Goal: Book appointment/travel/reservation

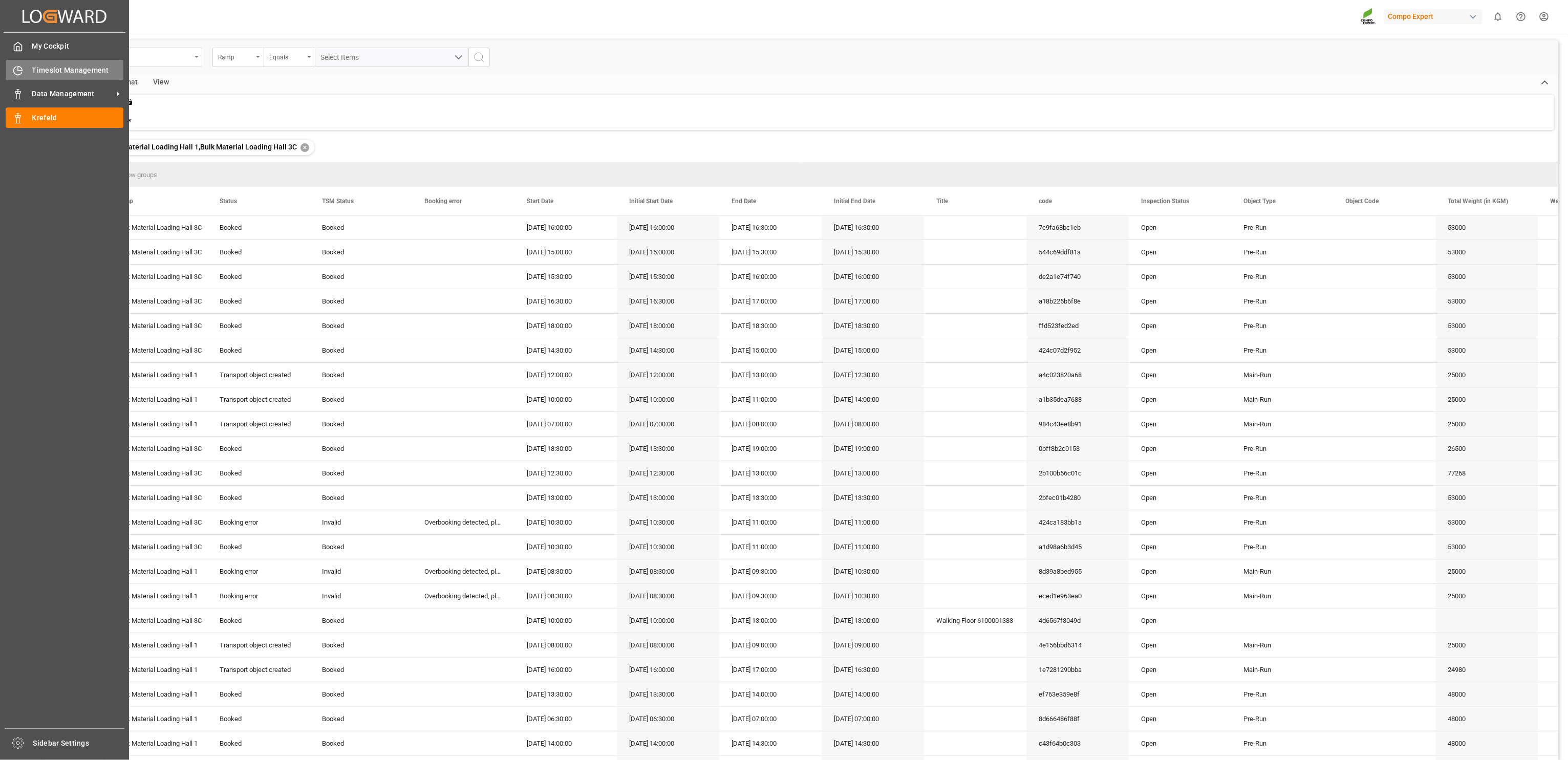
click at [13, 63] on div "Timeslot Management Timeslot Management" at bounding box center [64, 70] width 117 height 20
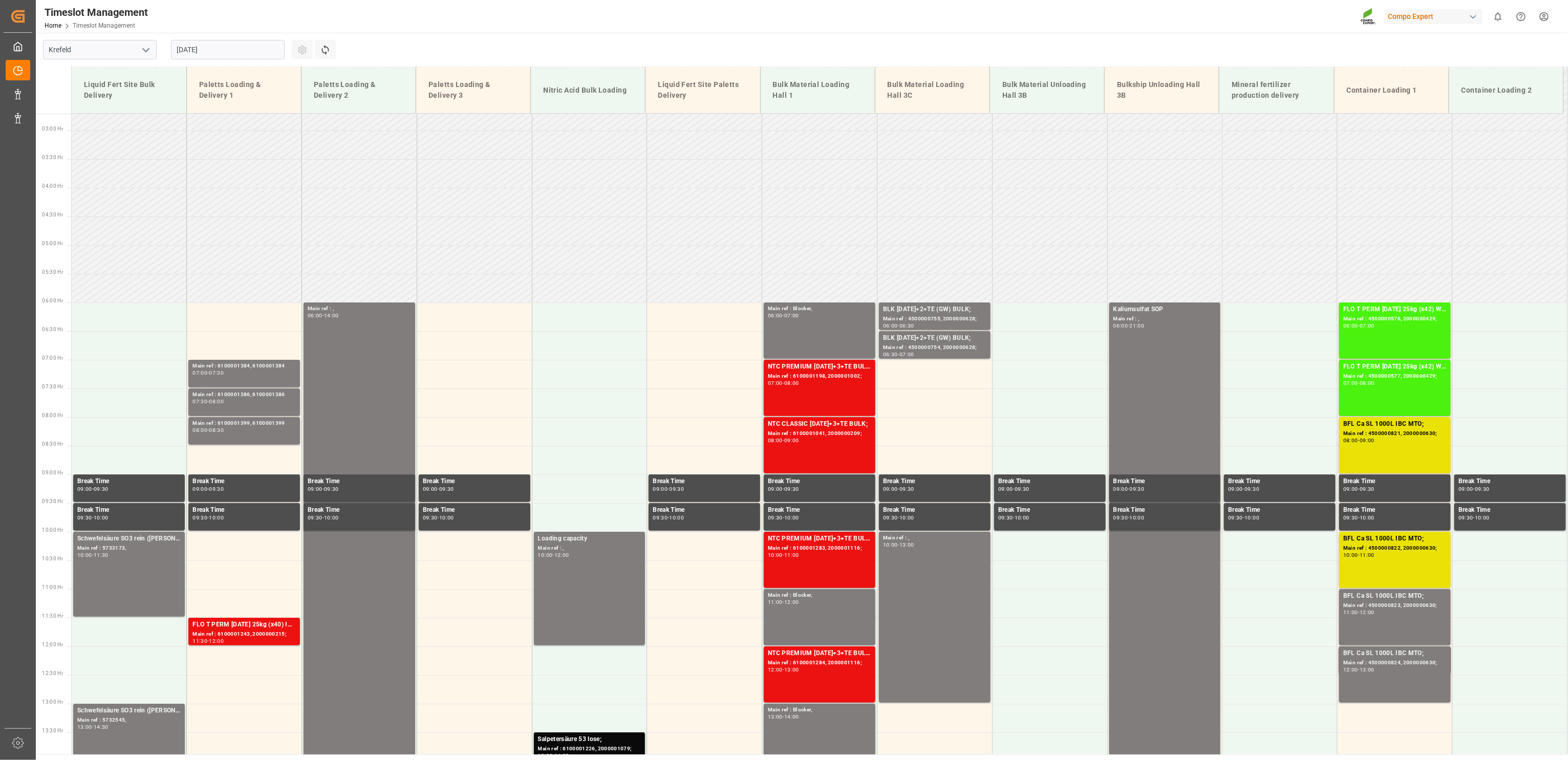
scroll to position [334, 0]
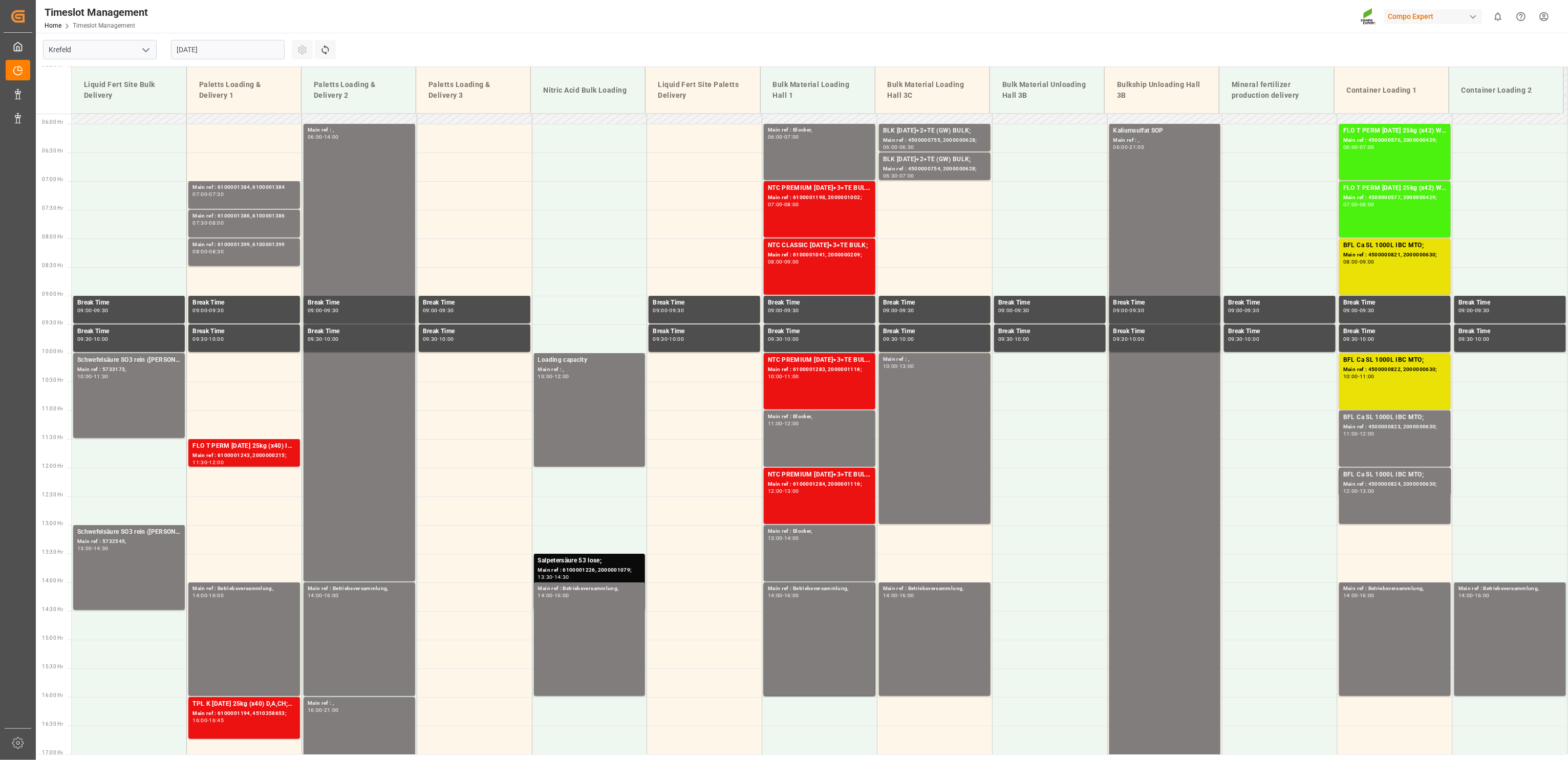
click at [205, 56] on input "[DATE]" at bounding box center [227, 50] width 113 height 19
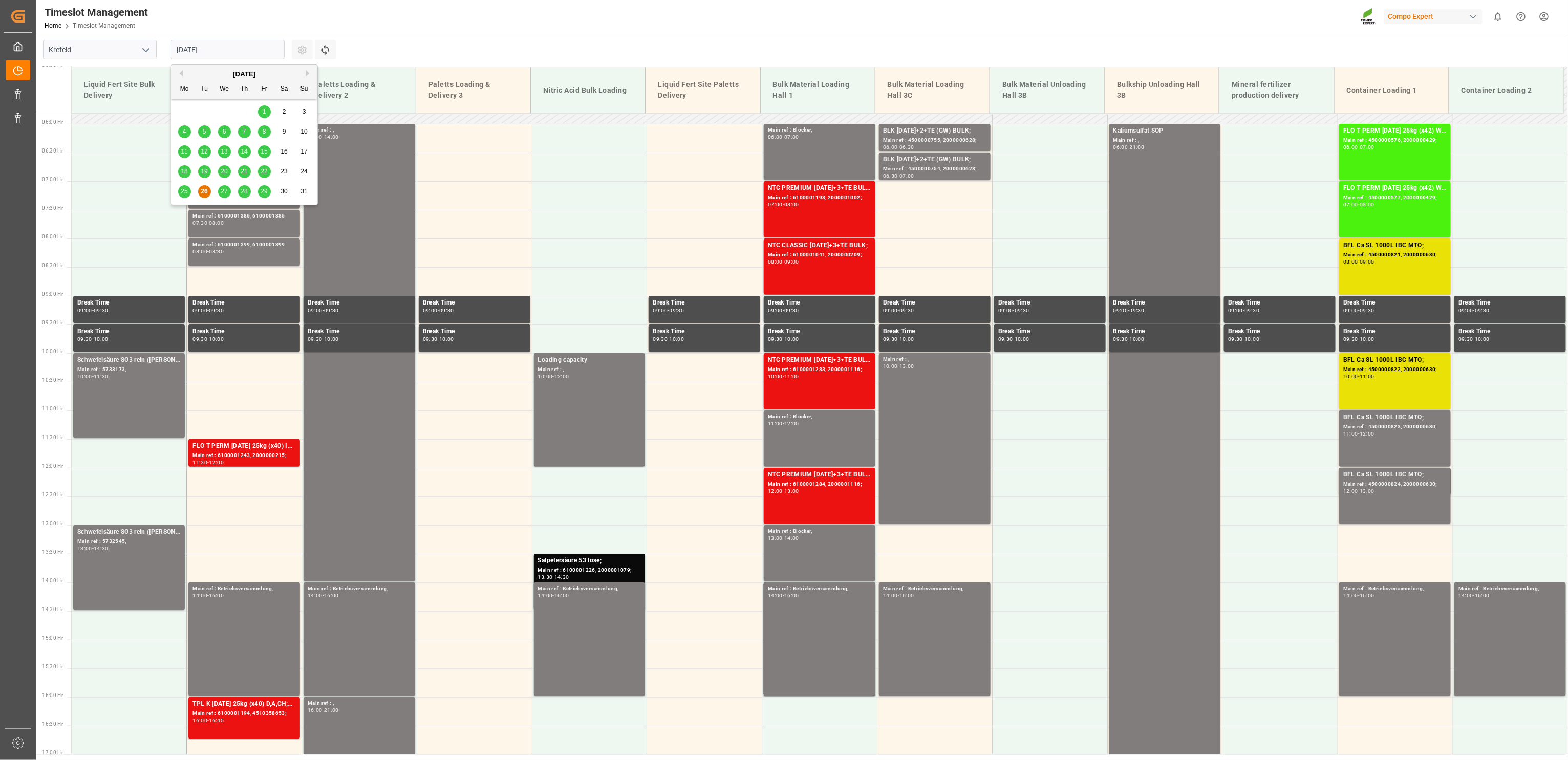
click at [265, 192] on span "29" at bounding box center [263, 192] width 7 height 8
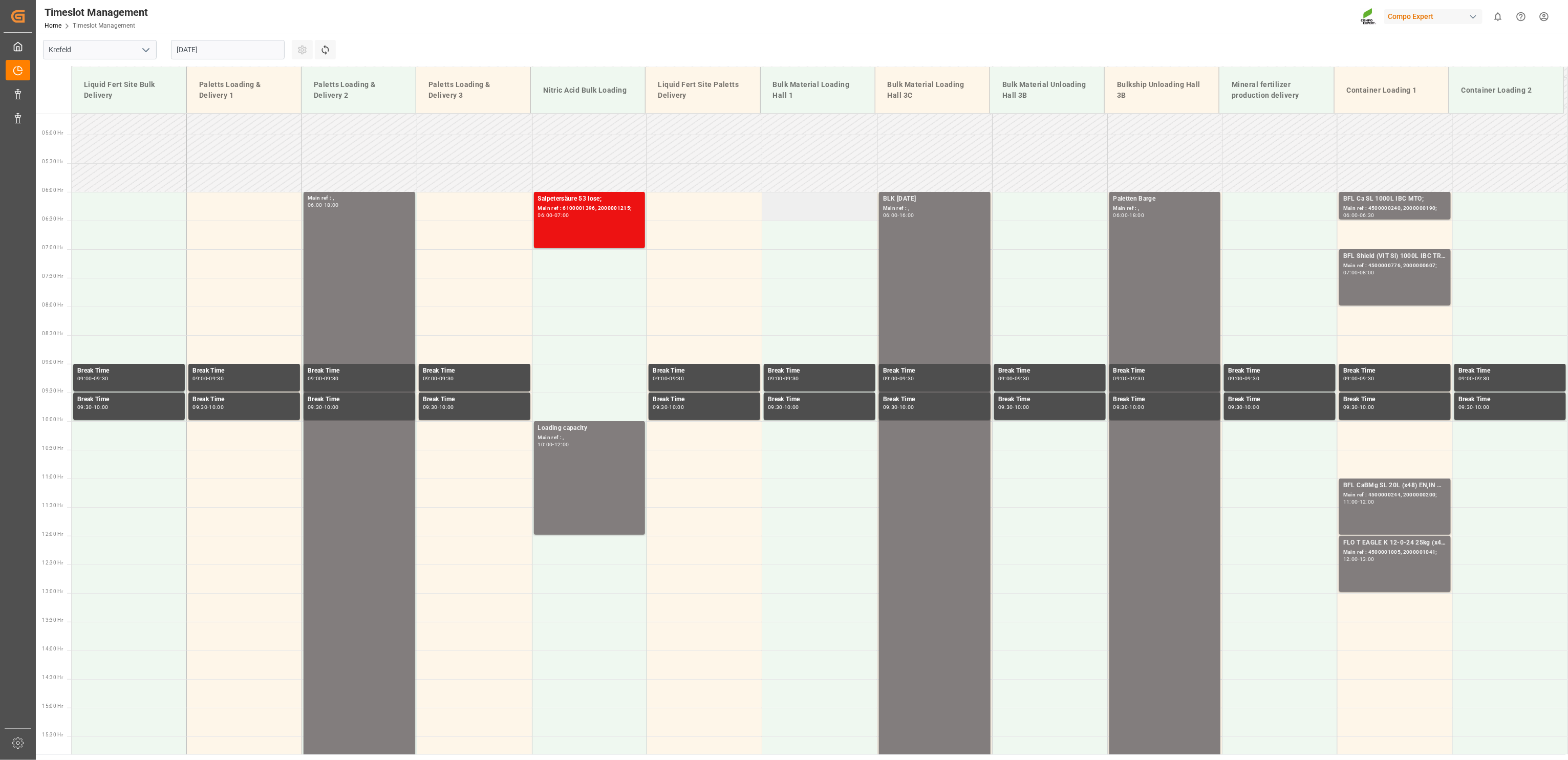
scroll to position [197, 0]
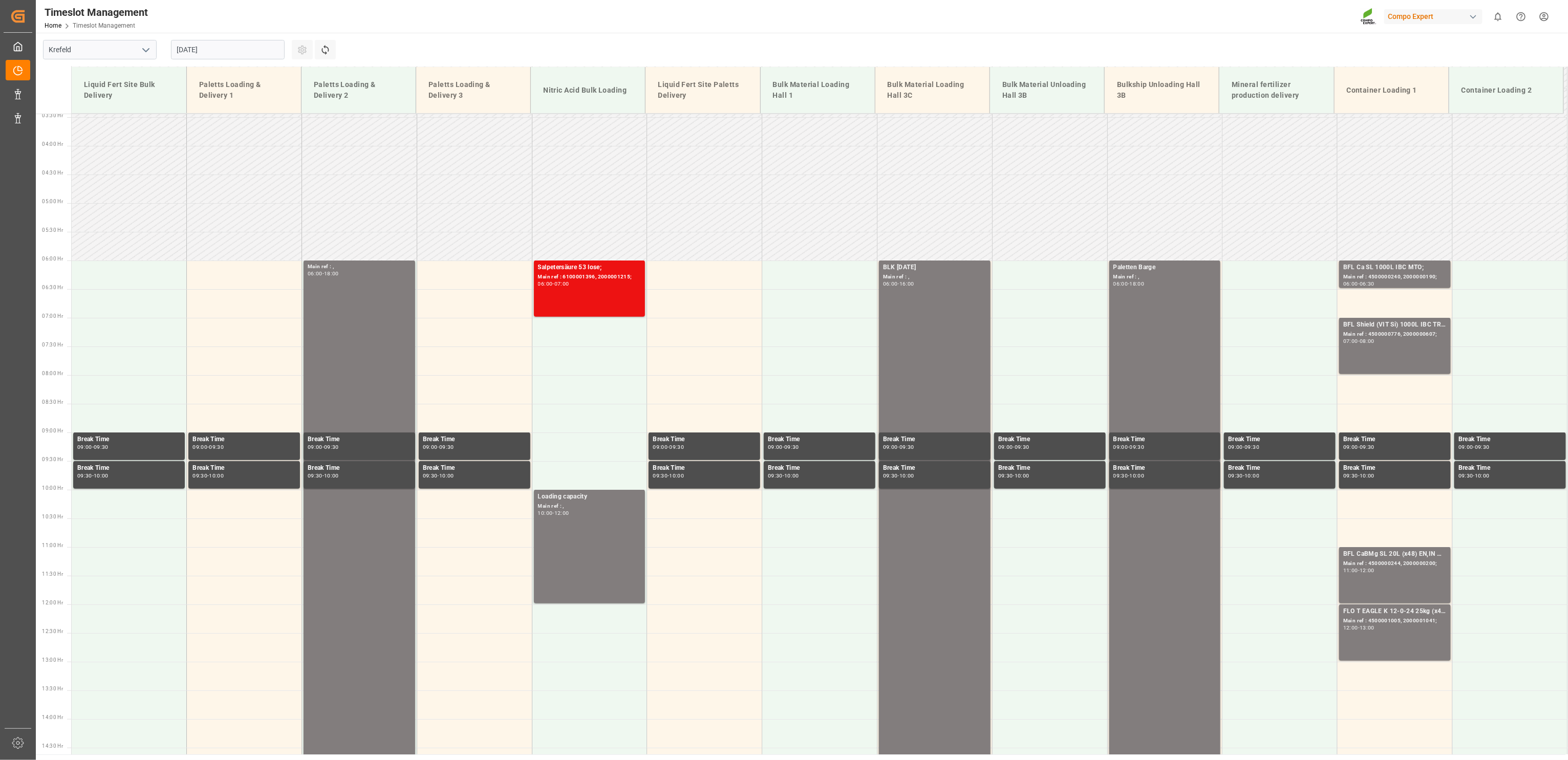
click at [231, 57] on input "[DATE]" at bounding box center [227, 50] width 113 height 19
click at [308, 73] on button "Next Month" at bounding box center [309, 73] width 6 height 6
click at [186, 111] on span "1" at bounding box center [185, 112] width 4 height 8
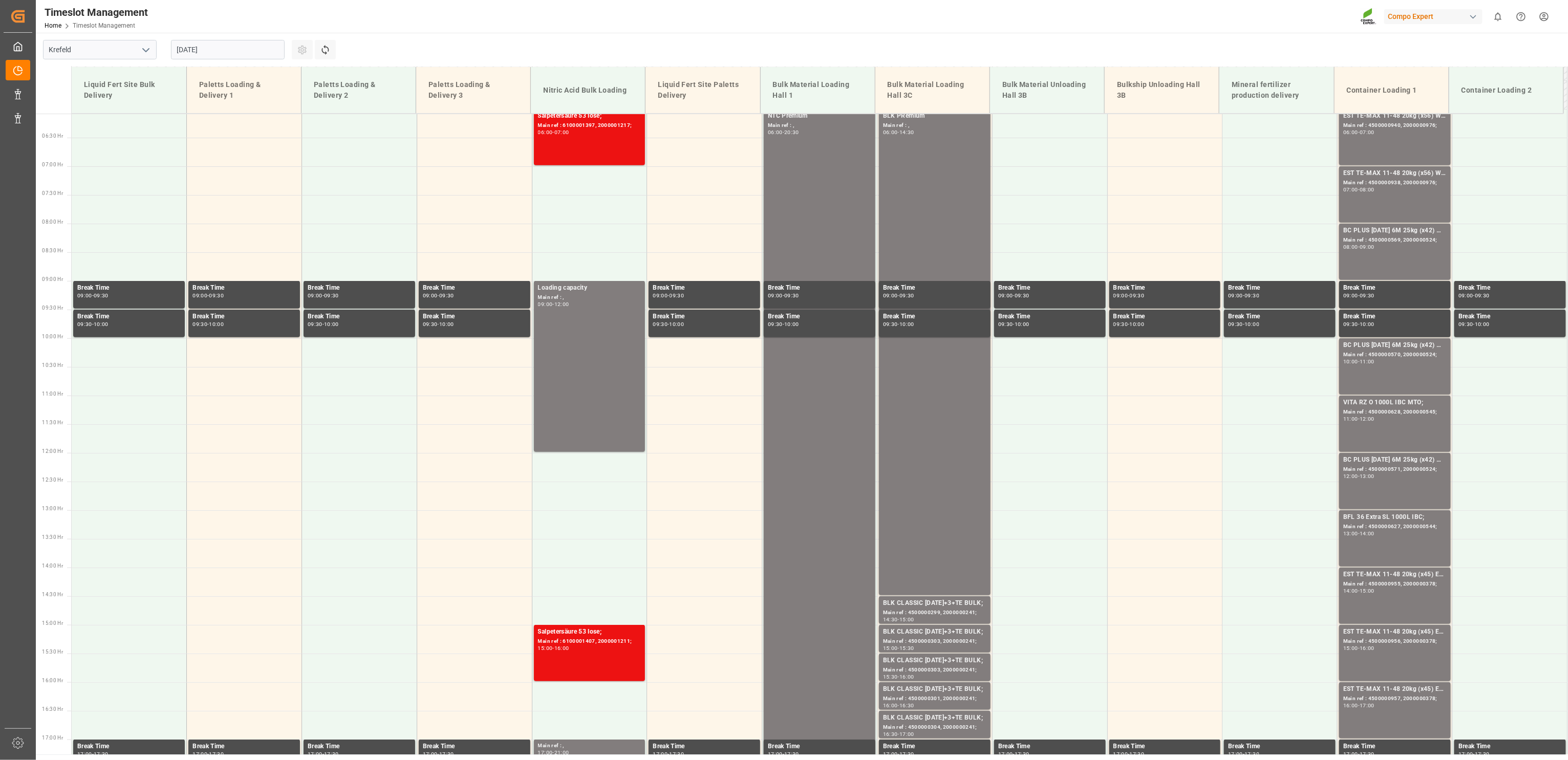
scroll to position [327, 0]
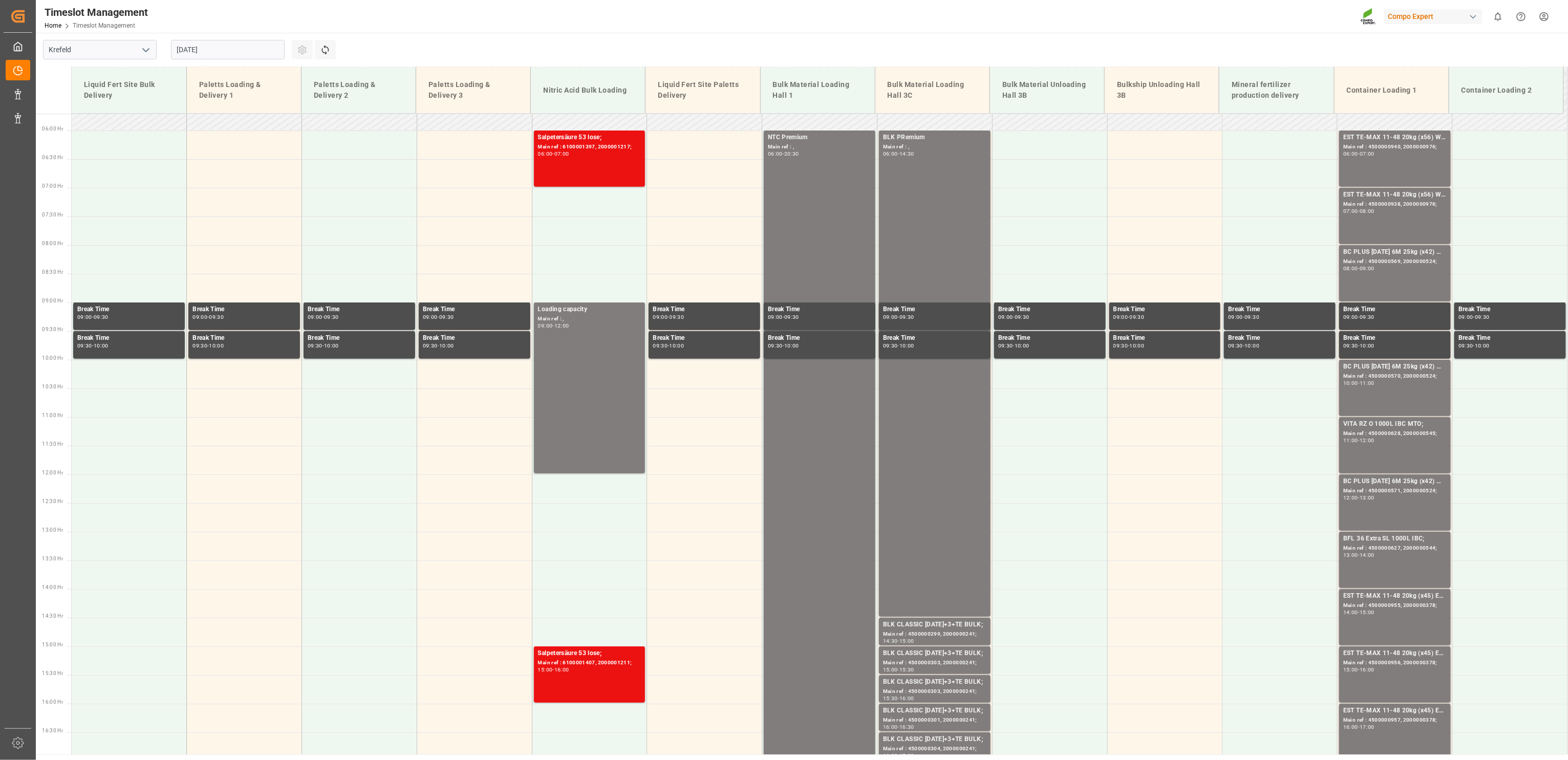
click at [196, 48] on input "[DATE]" at bounding box center [227, 50] width 113 height 19
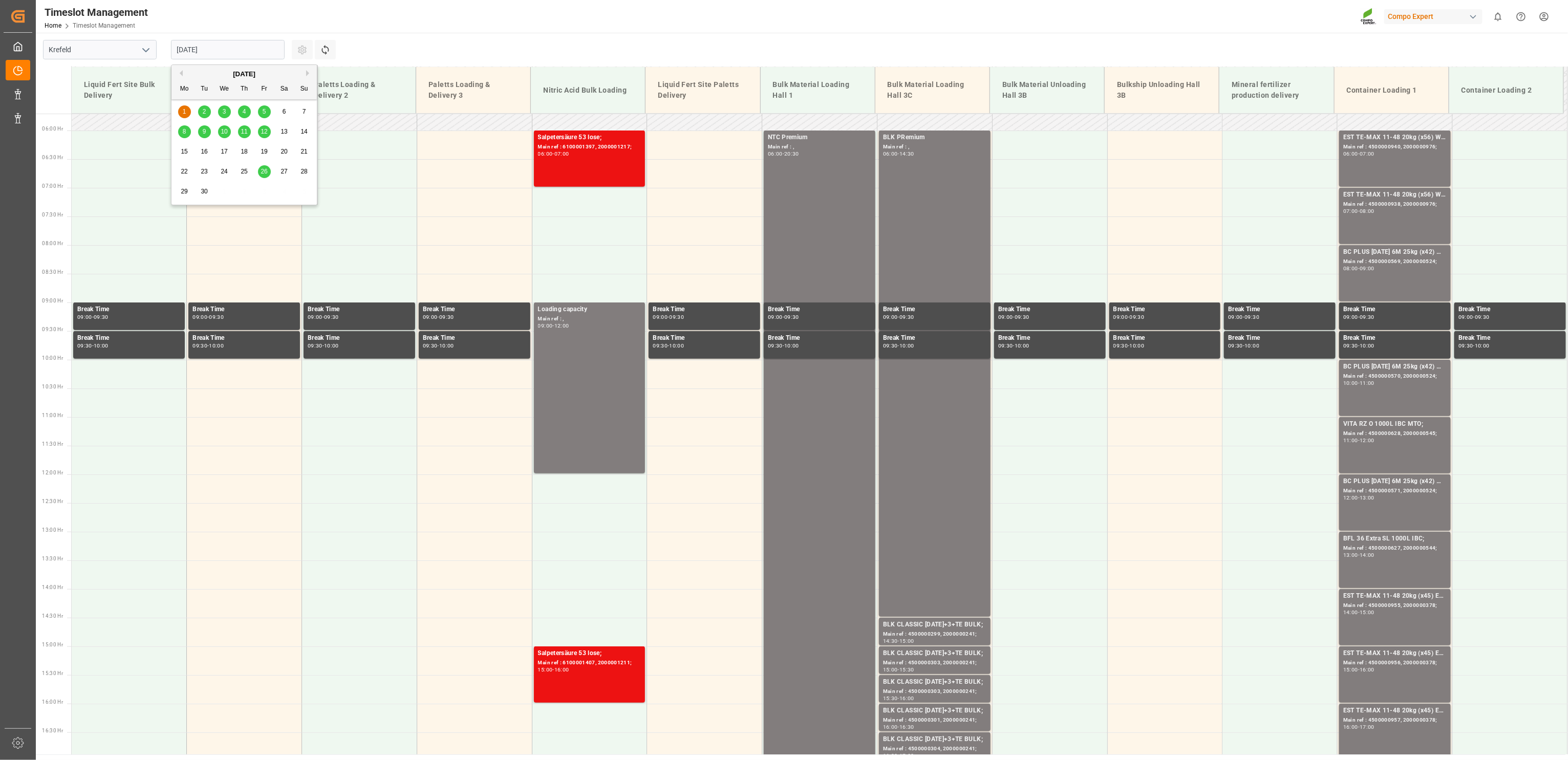
click at [207, 111] on div "2" at bounding box center [204, 112] width 12 height 12
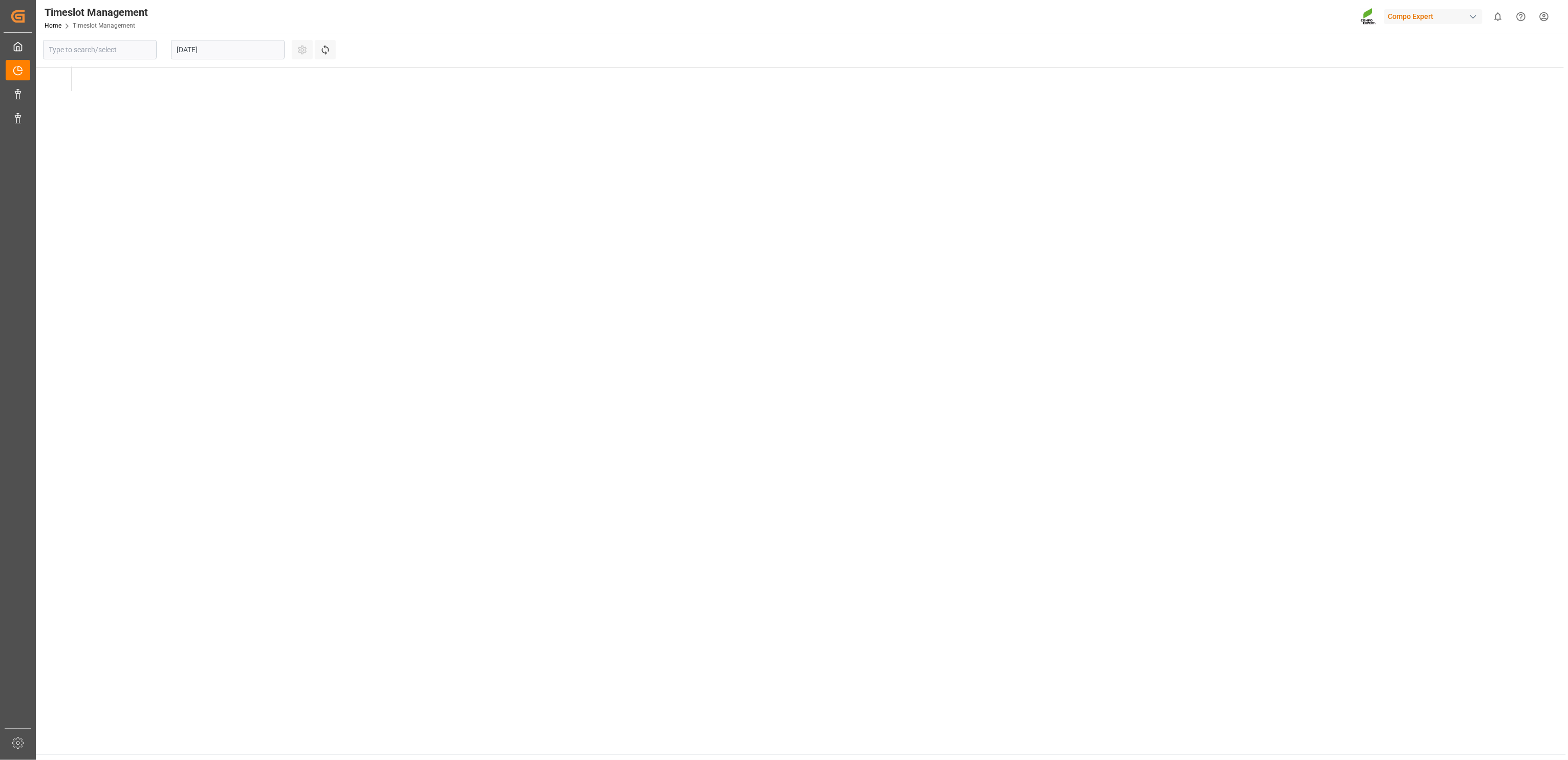
type input "Krefeld"
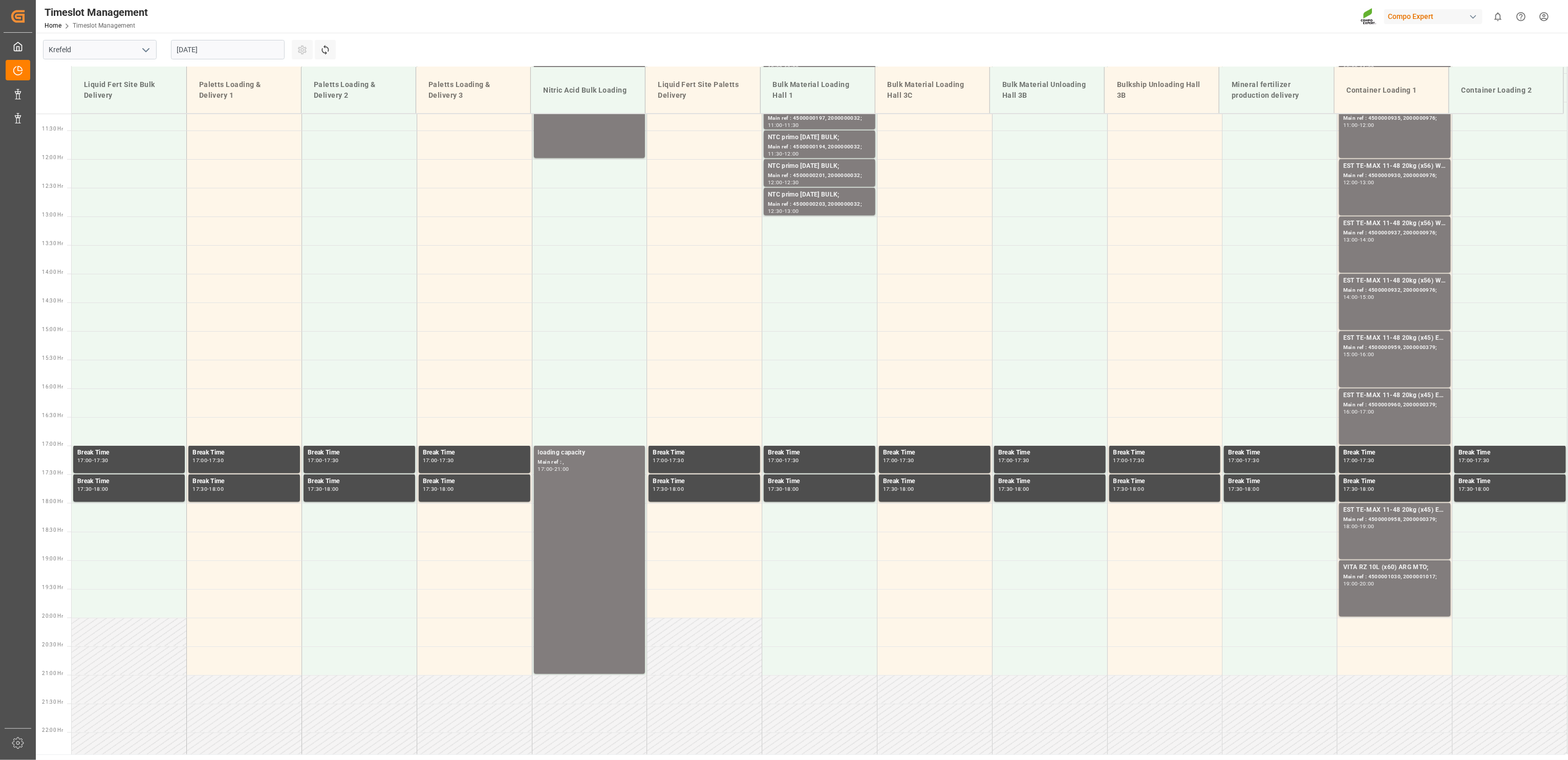
scroll to position [692, 0]
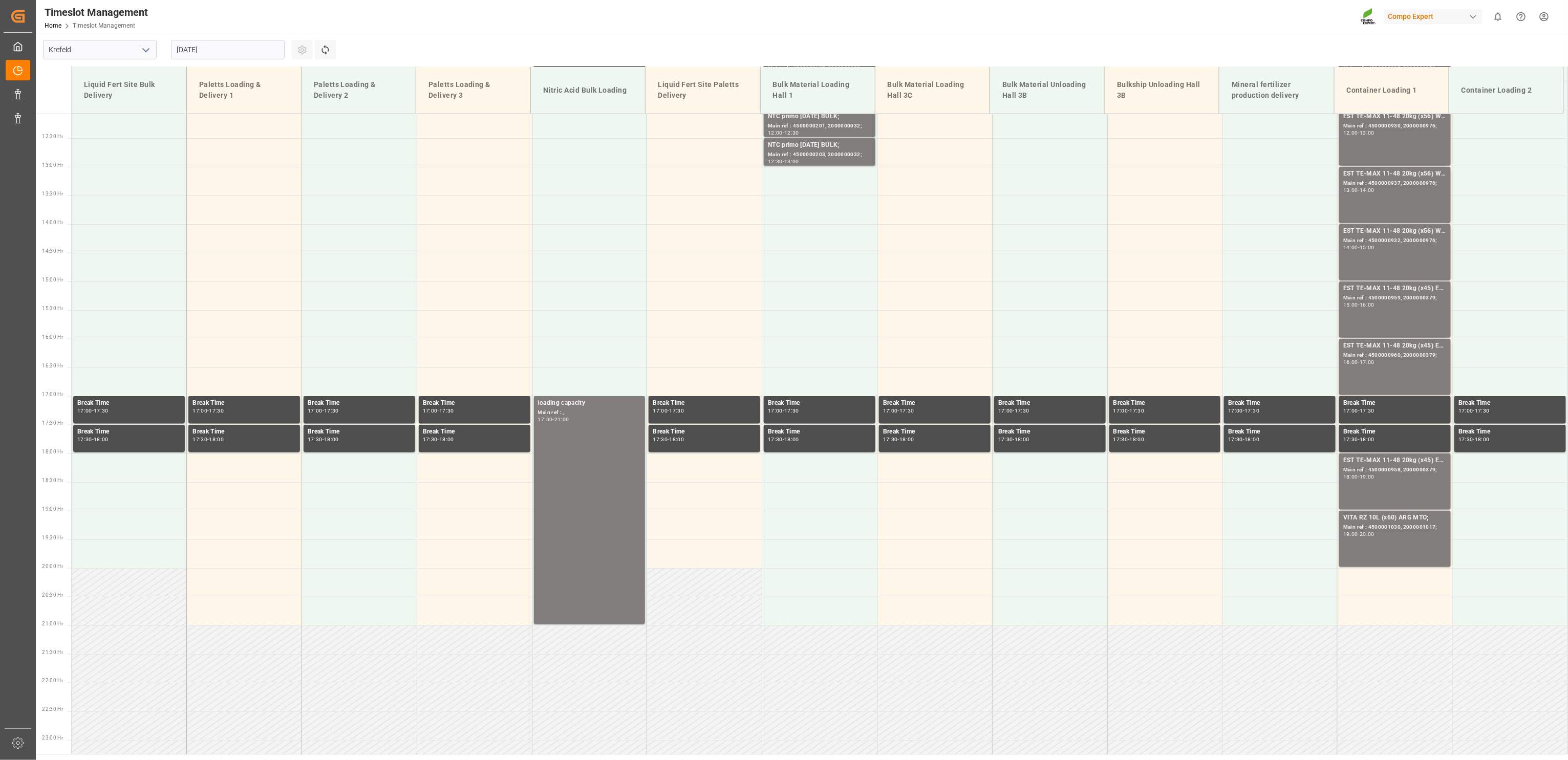
click at [228, 48] on input "[DATE]" at bounding box center [227, 50] width 113 height 19
click at [221, 109] on div "3" at bounding box center [224, 112] width 12 height 12
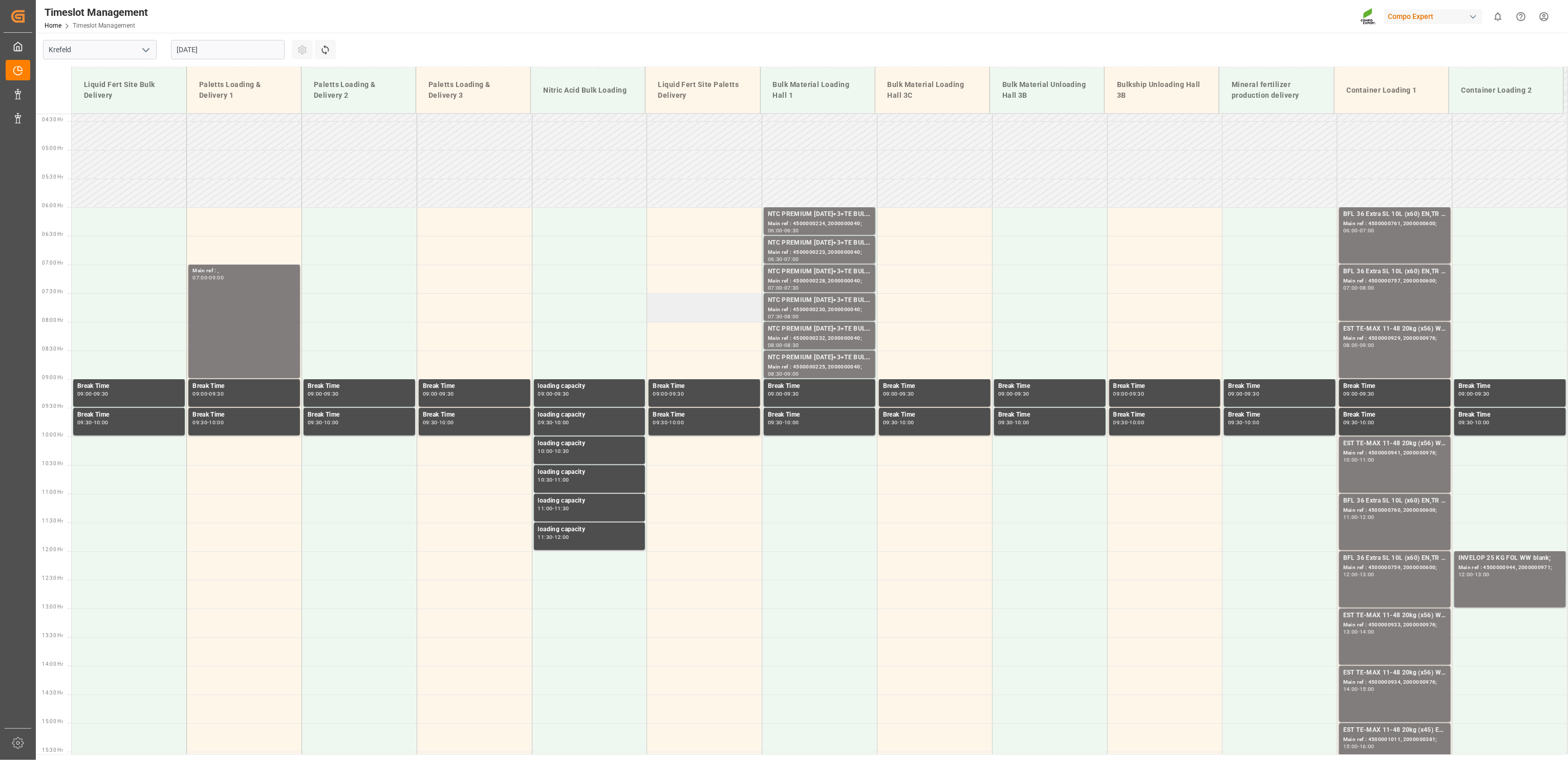
scroll to position [154, 0]
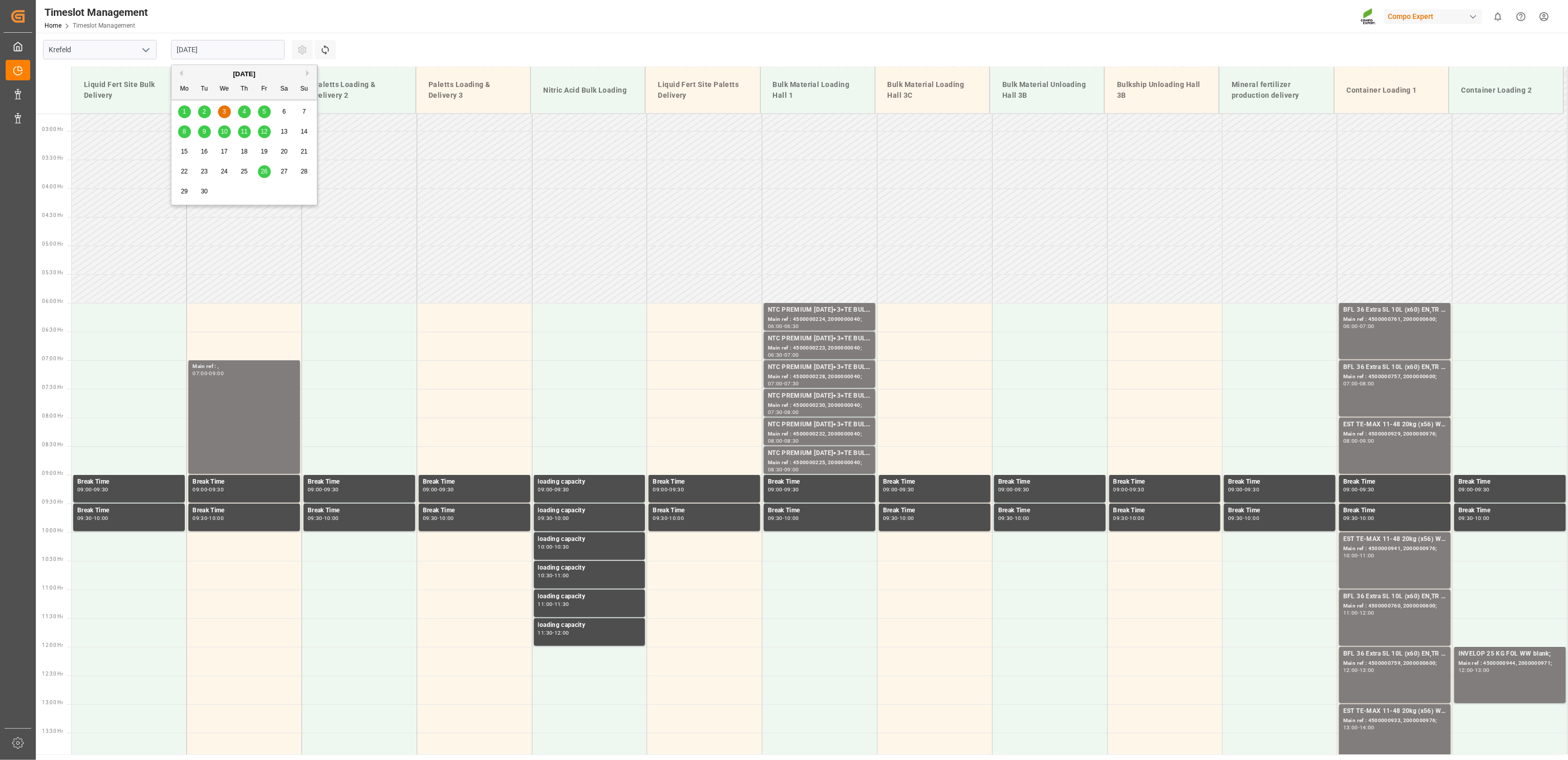
click at [219, 44] on input "[DATE]" at bounding box center [227, 50] width 113 height 19
click at [249, 110] on div "4" at bounding box center [244, 112] width 12 height 12
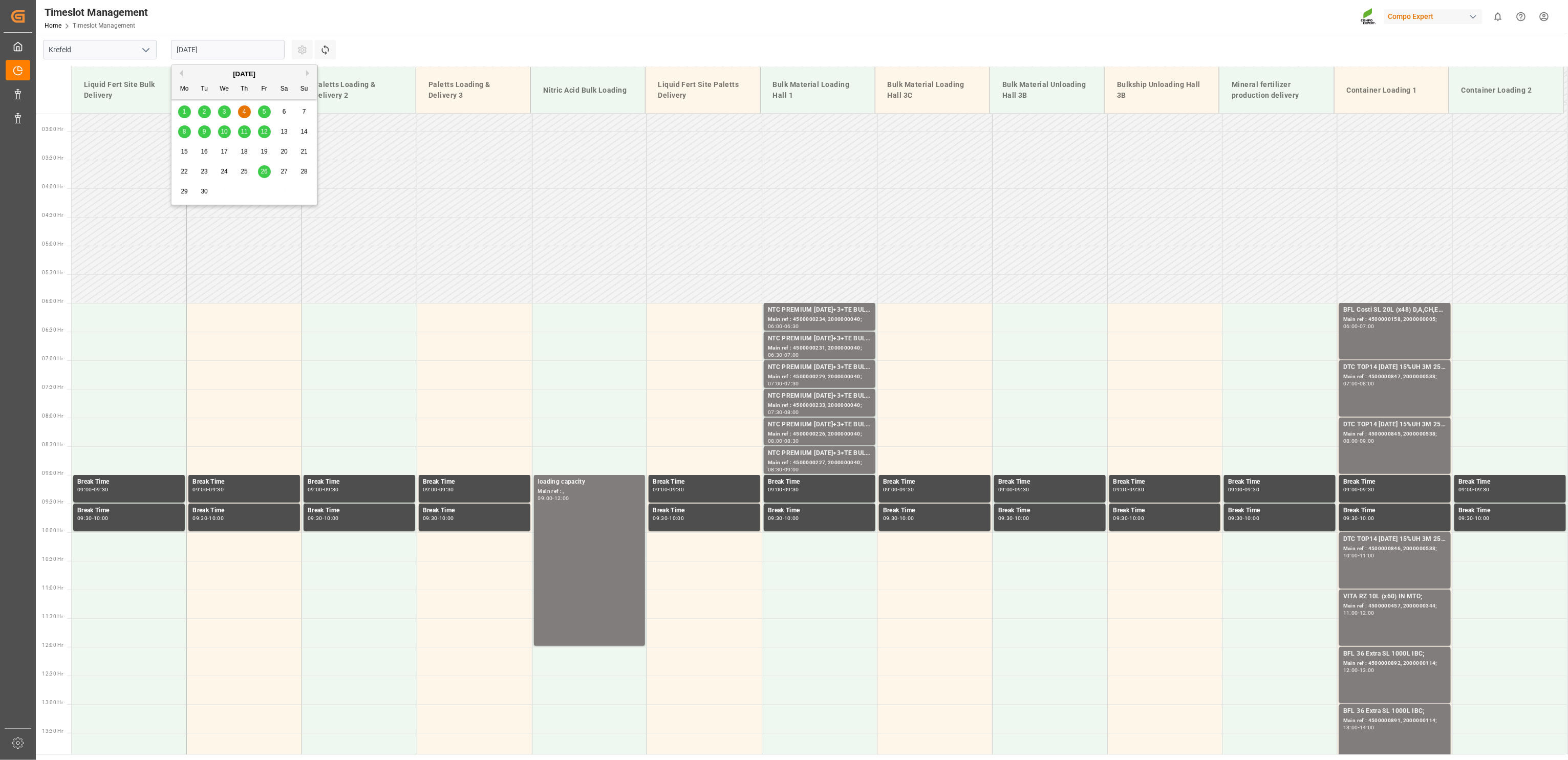
click at [220, 50] on input "[DATE]" at bounding box center [227, 50] width 113 height 19
click at [262, 111] on span "5" at bounding box center [264, 112] width 4 height 8
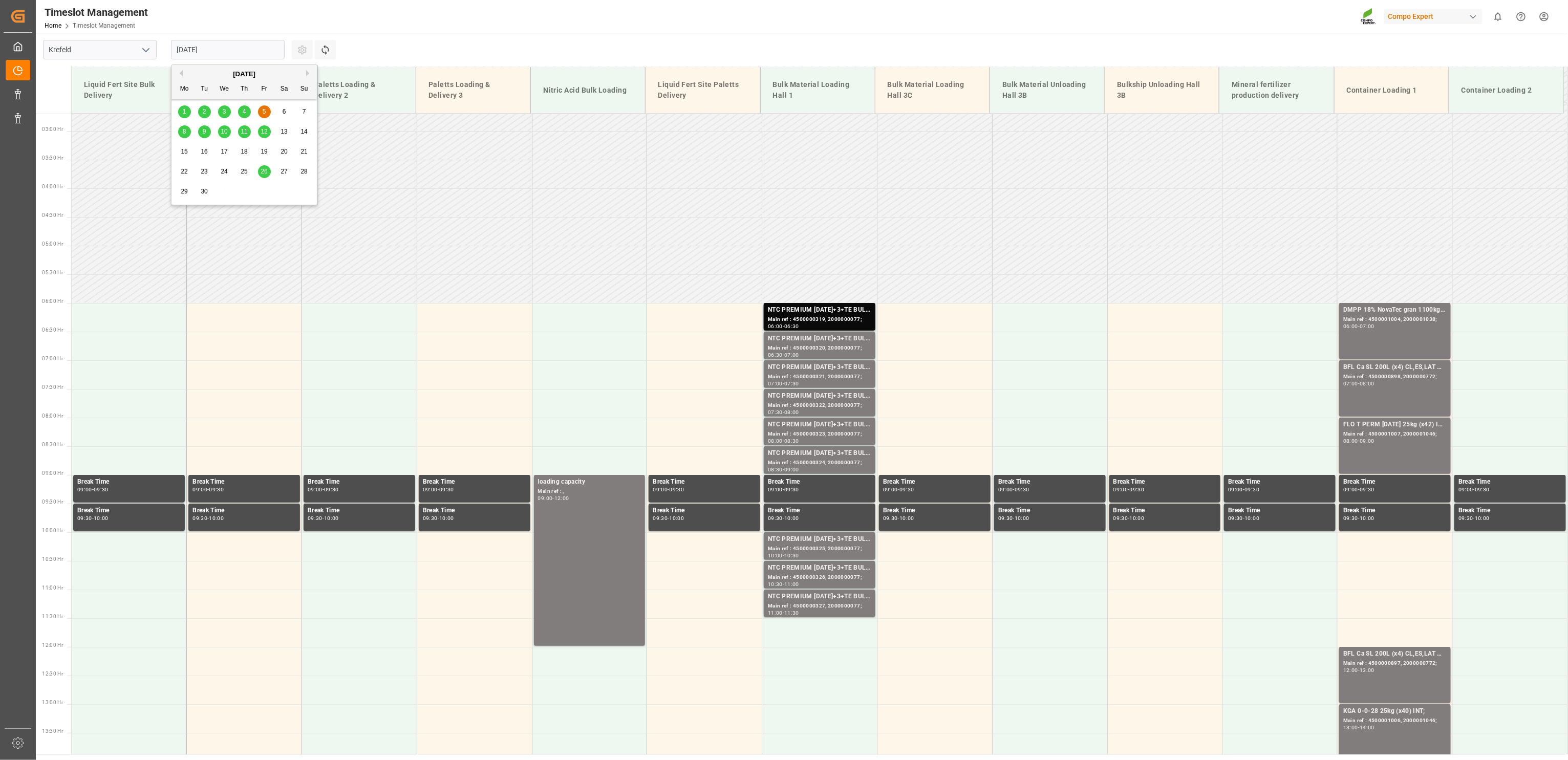
click at [228, 43] on input "[DATE]" at bounding box center [227, 50] width 113 height 19
click at [284, 112] on span "6" at bounding box center [284, 112] width 4 height 8
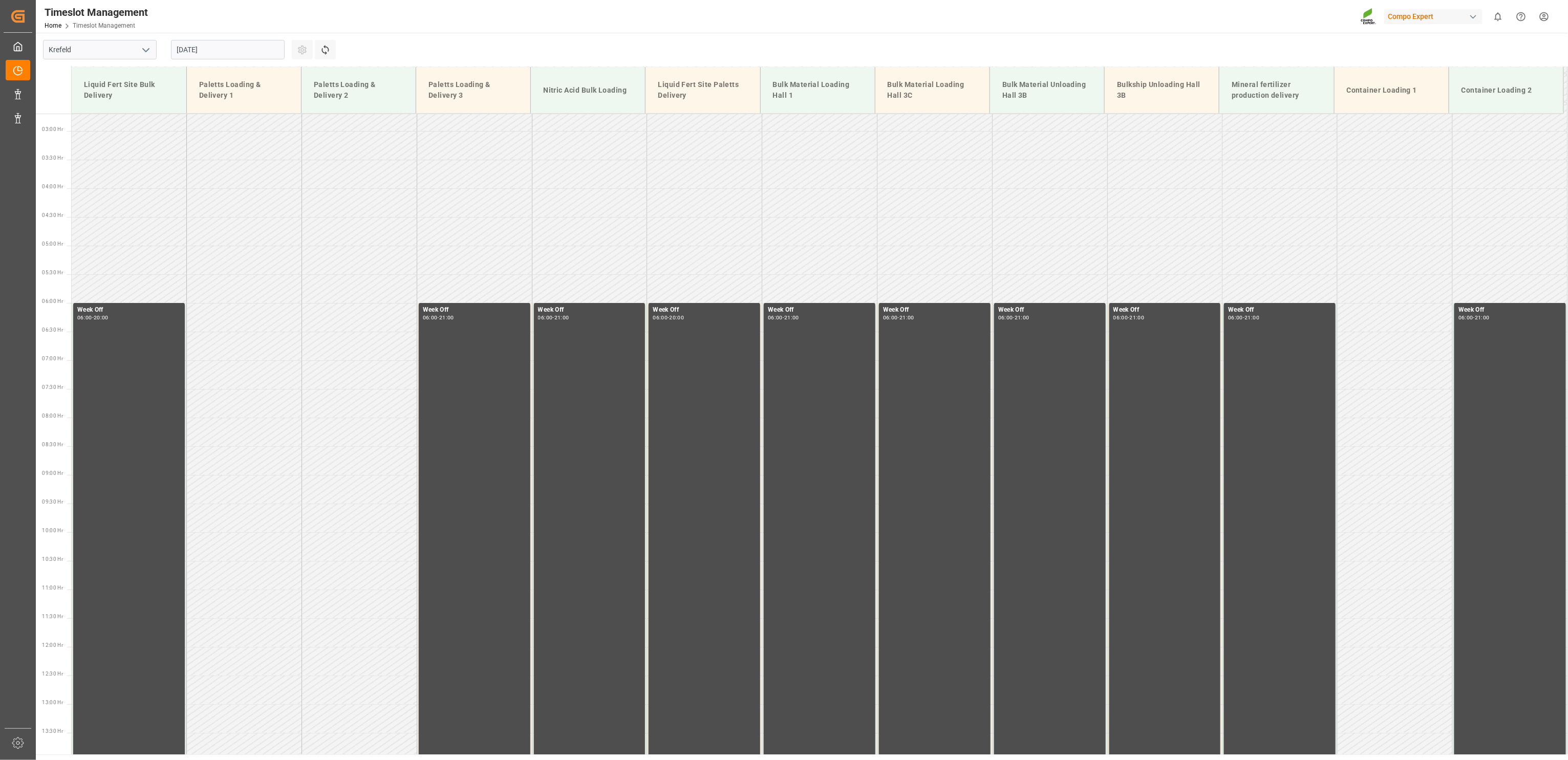
click at [219, 51] on input "[DATE]" at bounding box center [227, 50] width 113 height 19
click at [223, 111] on span "3" at bounding box center [224, 112] width 4 height 8
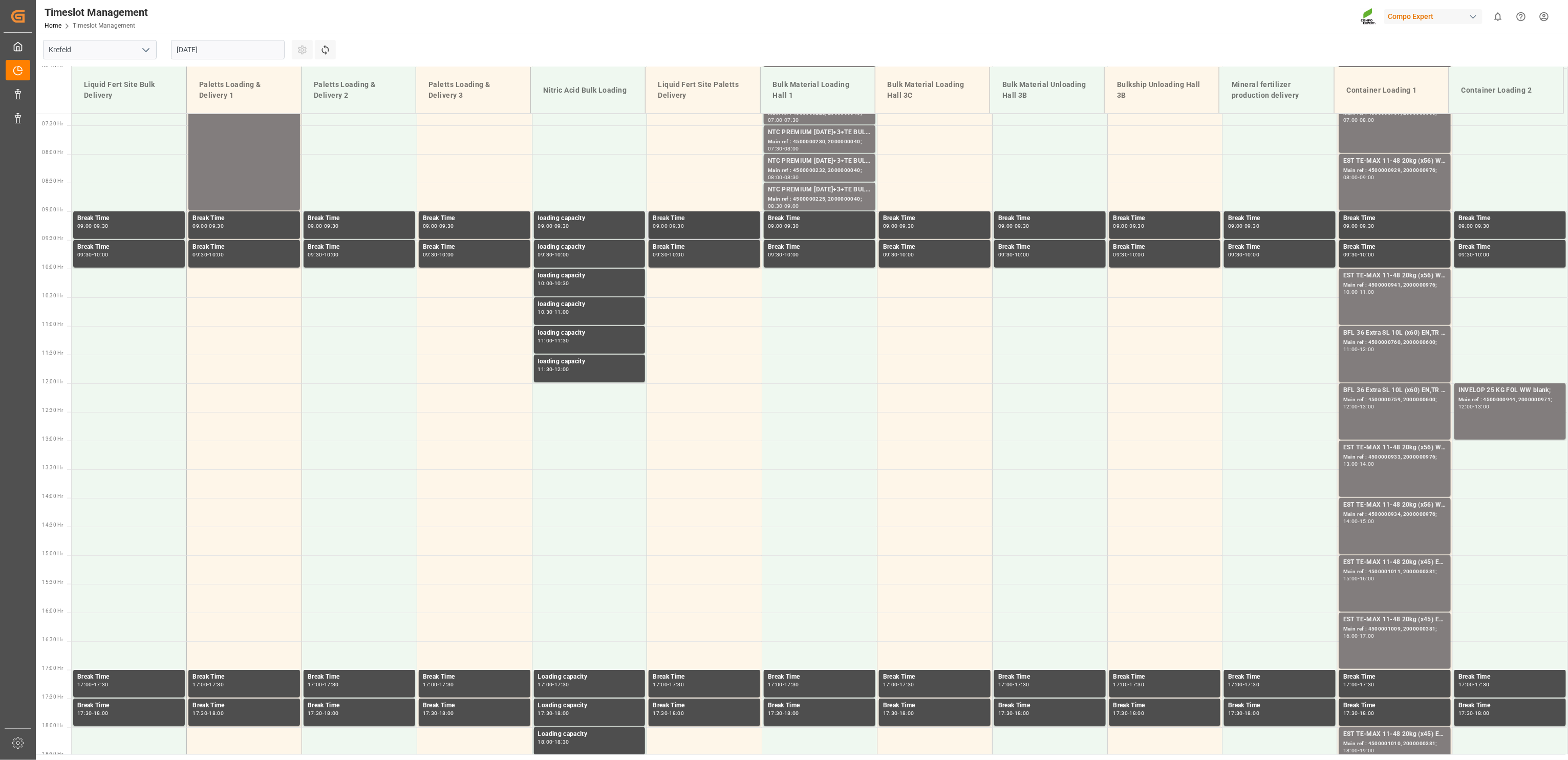
scroll to position [334, 0]
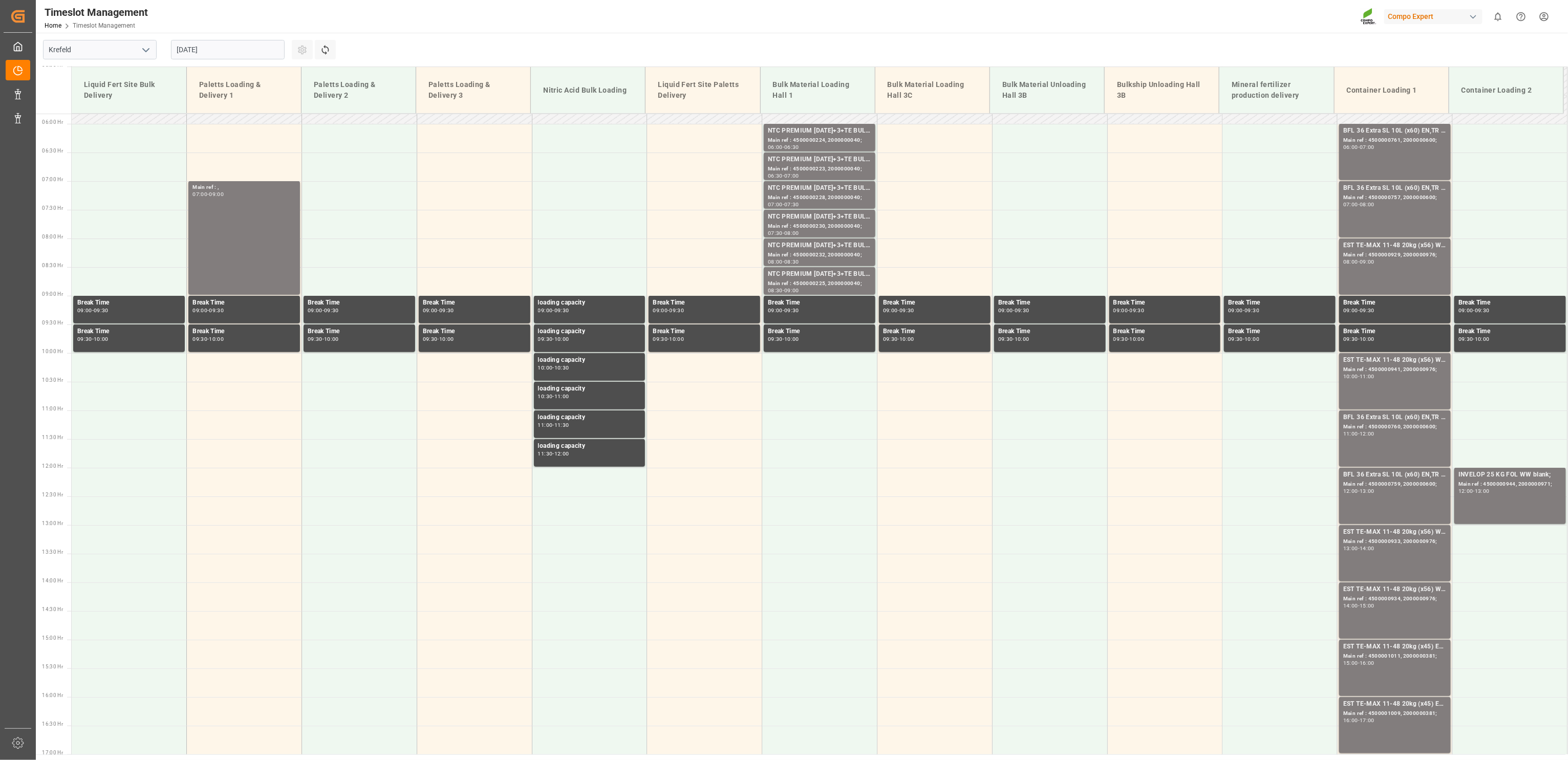
click at [215, 35] on div "[DATE]" at bounding box center [228, 49] width 128 height 33
click at [217, 51] on input "[DATE]" at bounding box center [227, 50] width 113 height 19
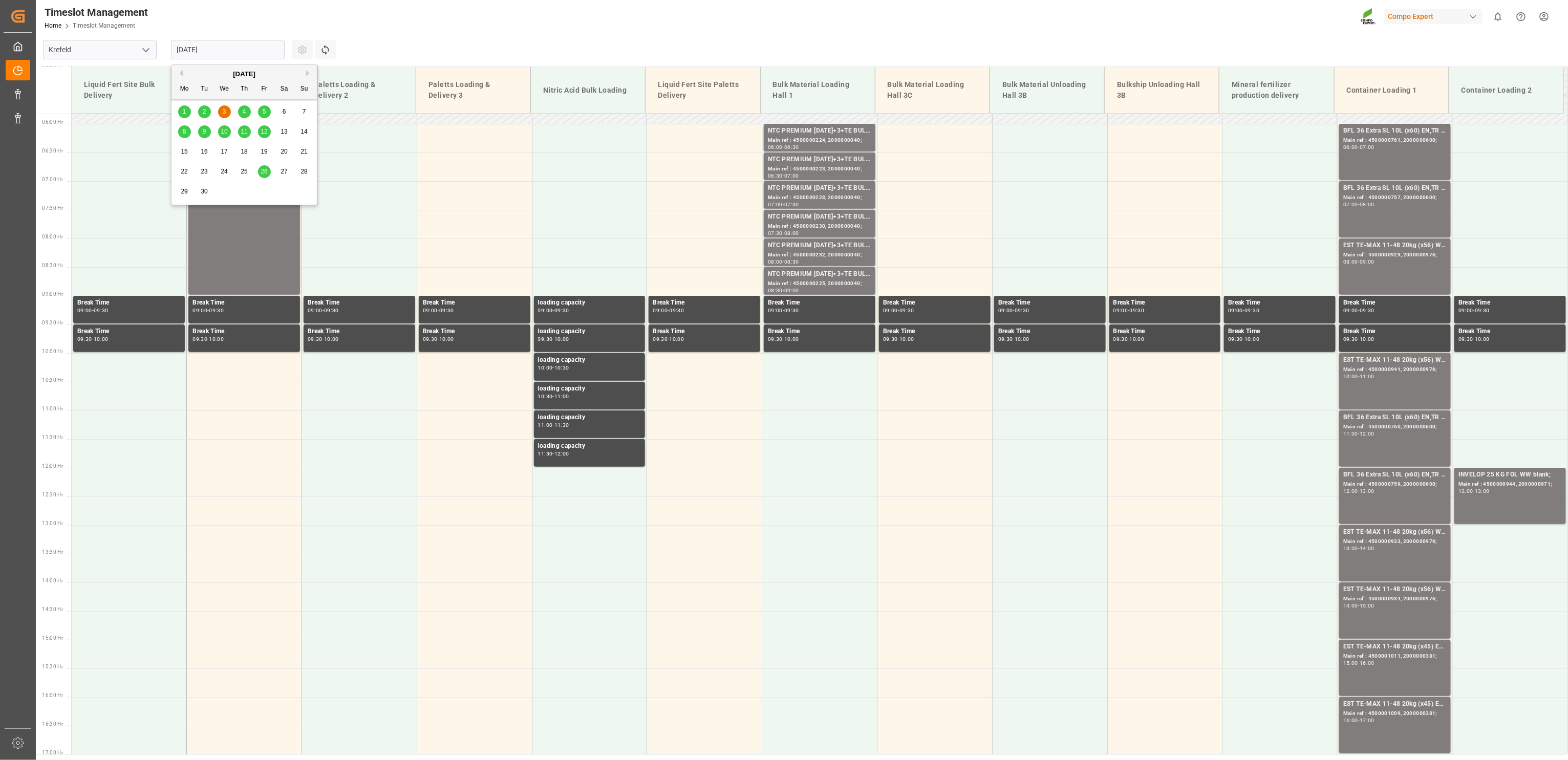
click at [183, 113] on span "1" at bounding box center [185, 112] width 4 height 8
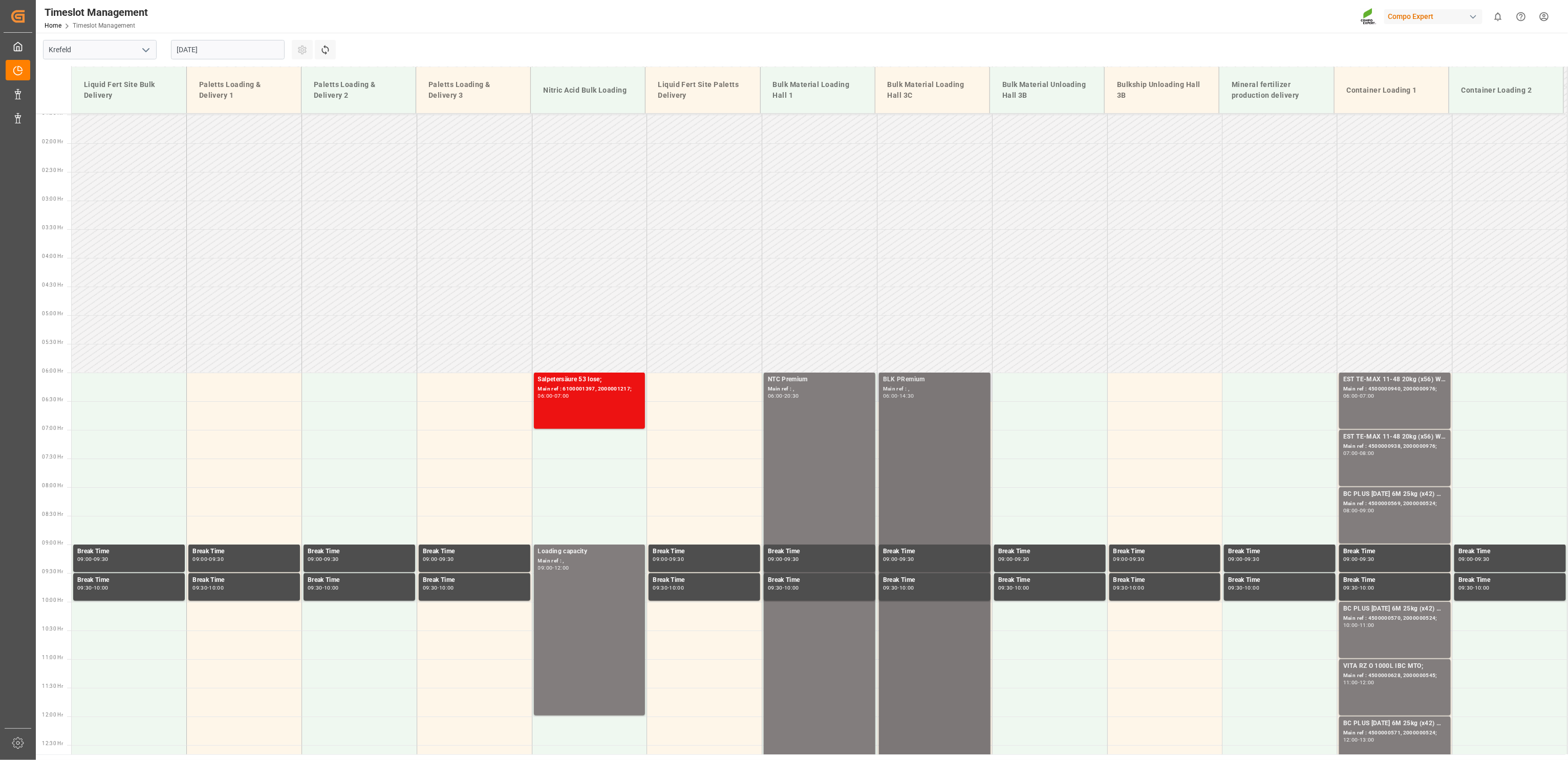
scroll to position [38, 0]
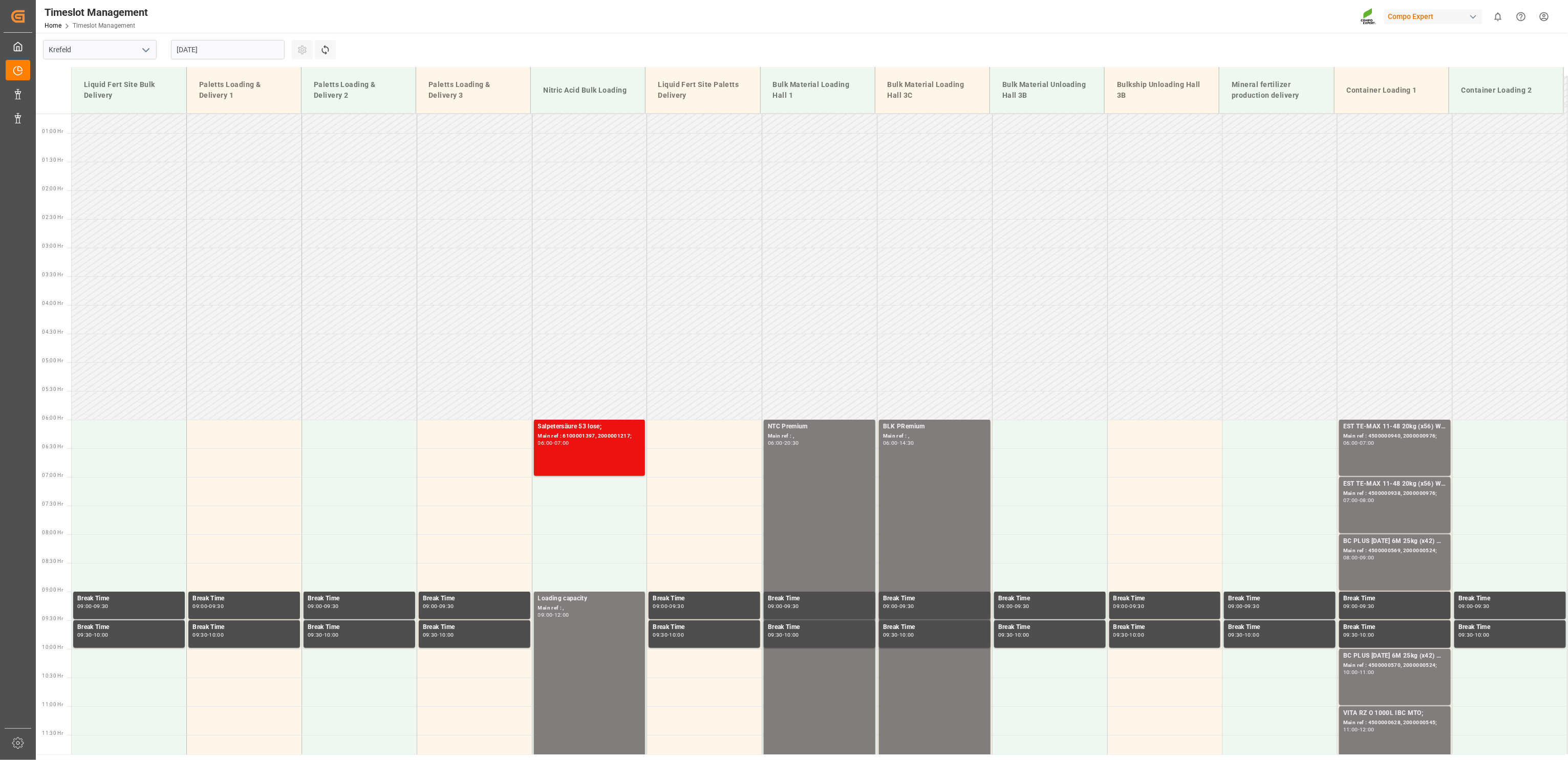
click at [205, 51] on input "[DATE]" at bounding box center [227, 50] width 113 height 19
click at [182, 71] on button "Previous Month" at bounding box center [179, 73] width 6 height 6
click at [250, 195] on div "28" at bounding box center [244, 192] width 12 height 12
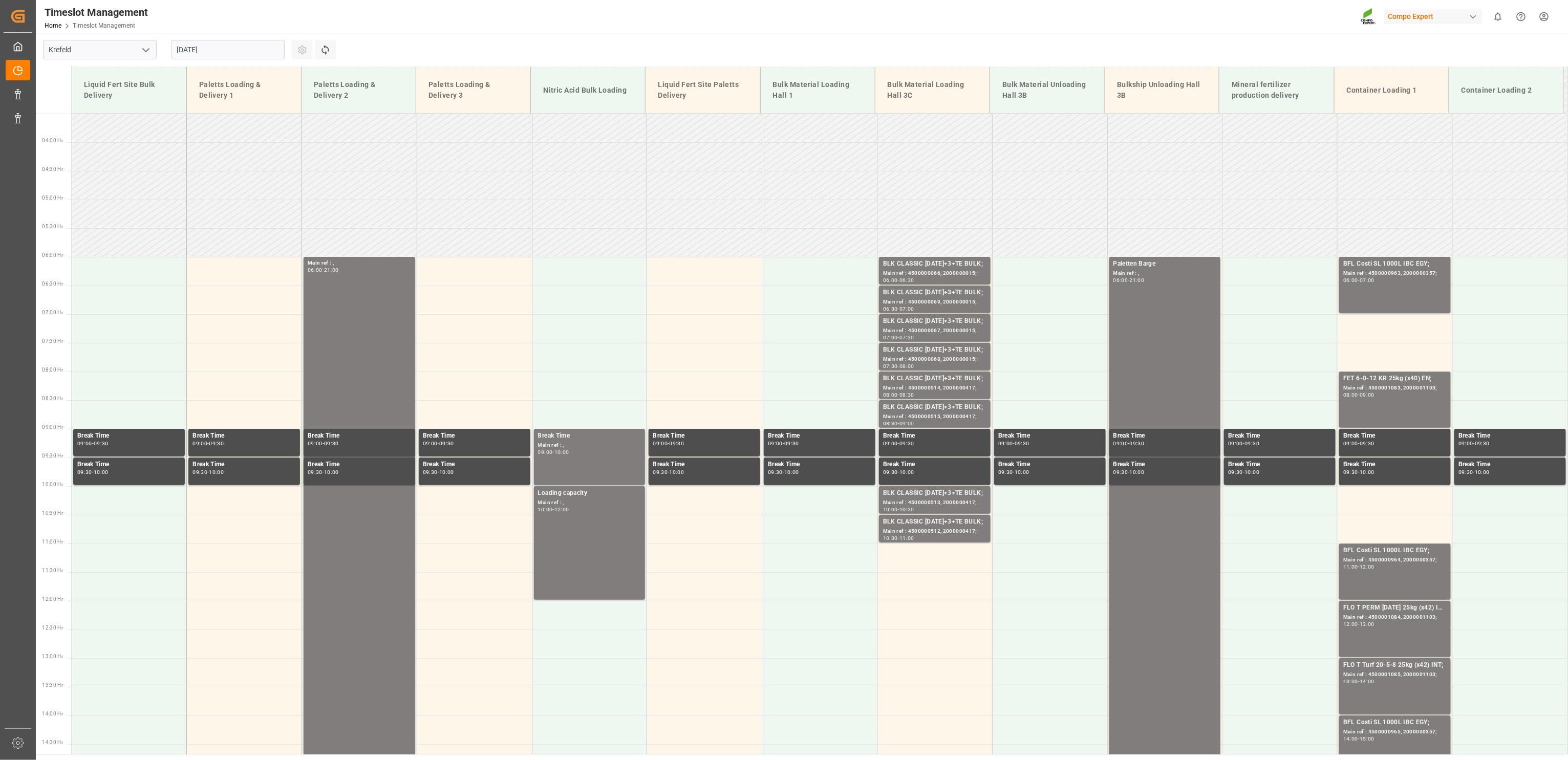
scroll to position [154, 0]
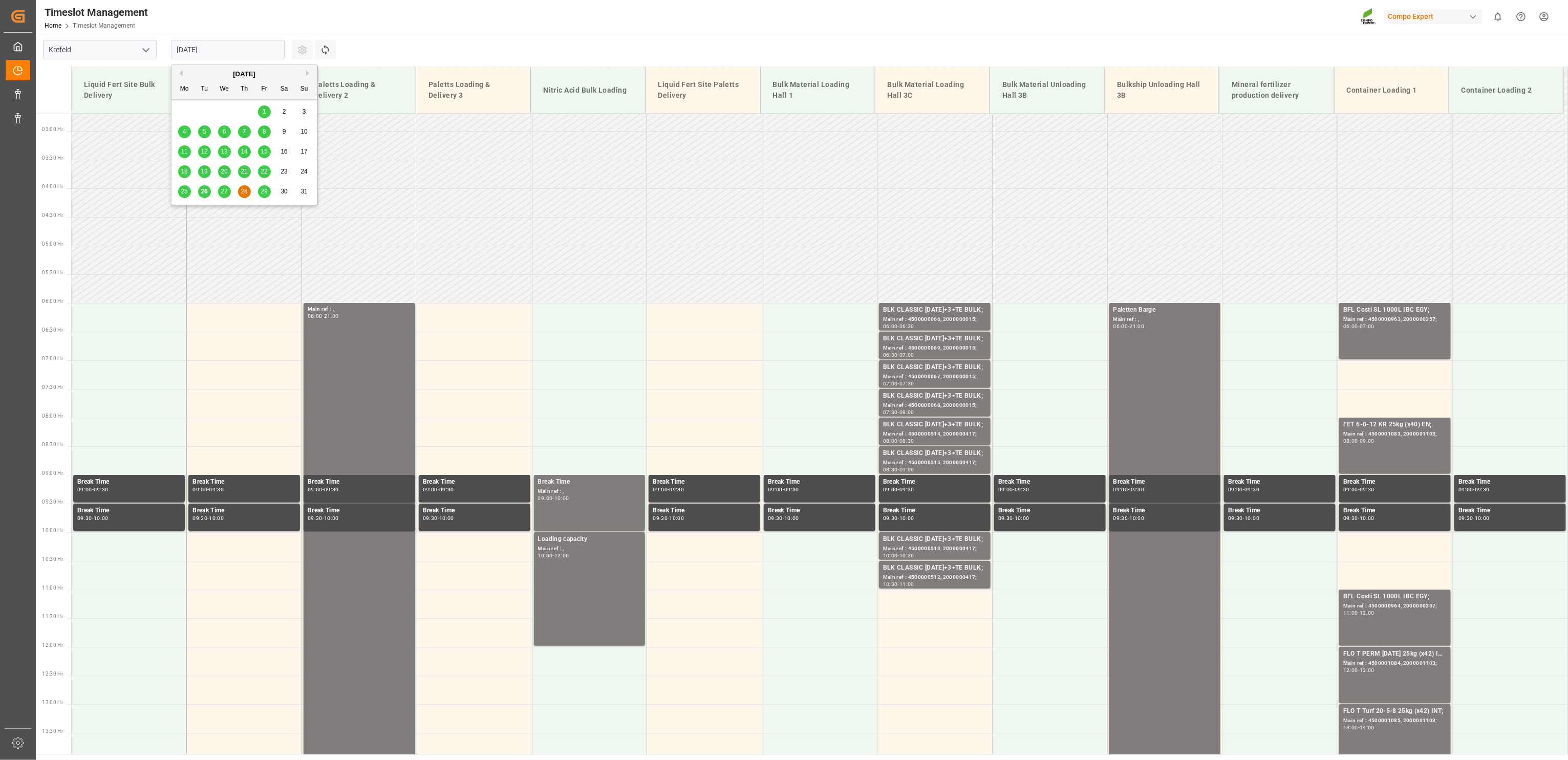
click at [230, 50] on input "[DATE]" at bounding box center [227, 50] width 113 height 19
click at [220, 194] on span "27" at bounding box center [223, 192] width 7 height 8
